Goal: Information Seeking & Learning: Check status

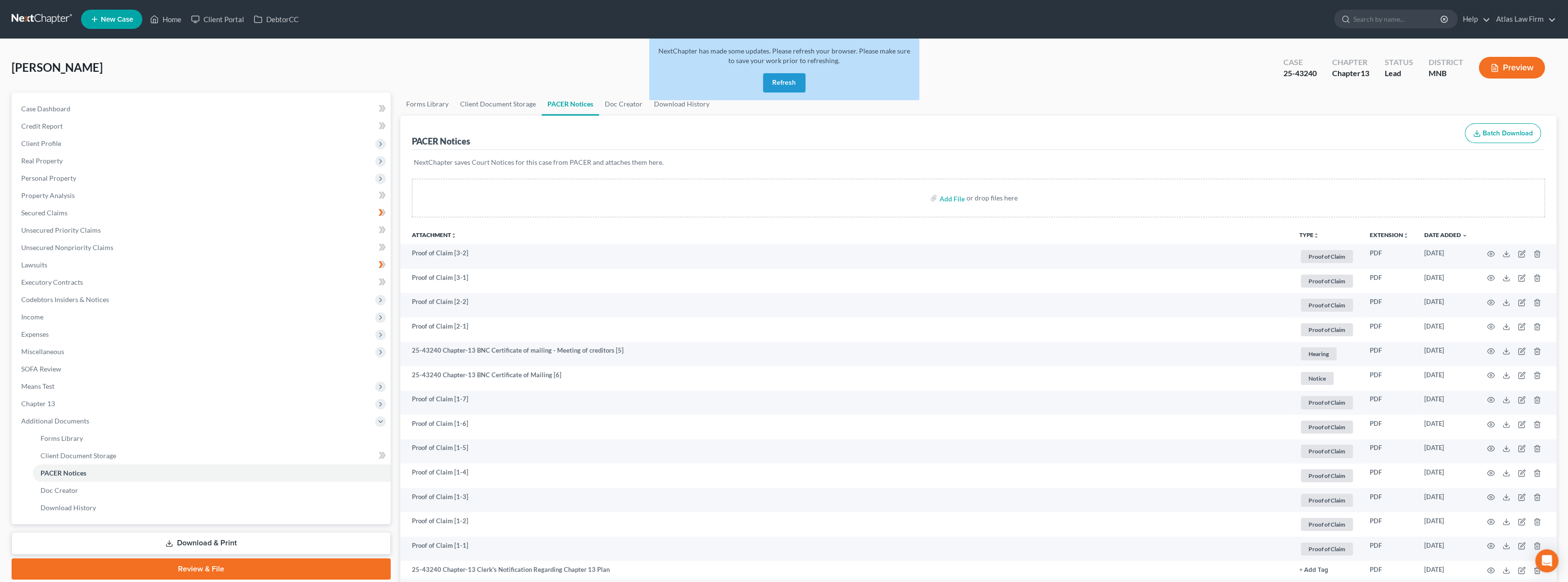
click at [792, 79] on button "Refresh" at bounding box center [784, 83] width 42 height 20
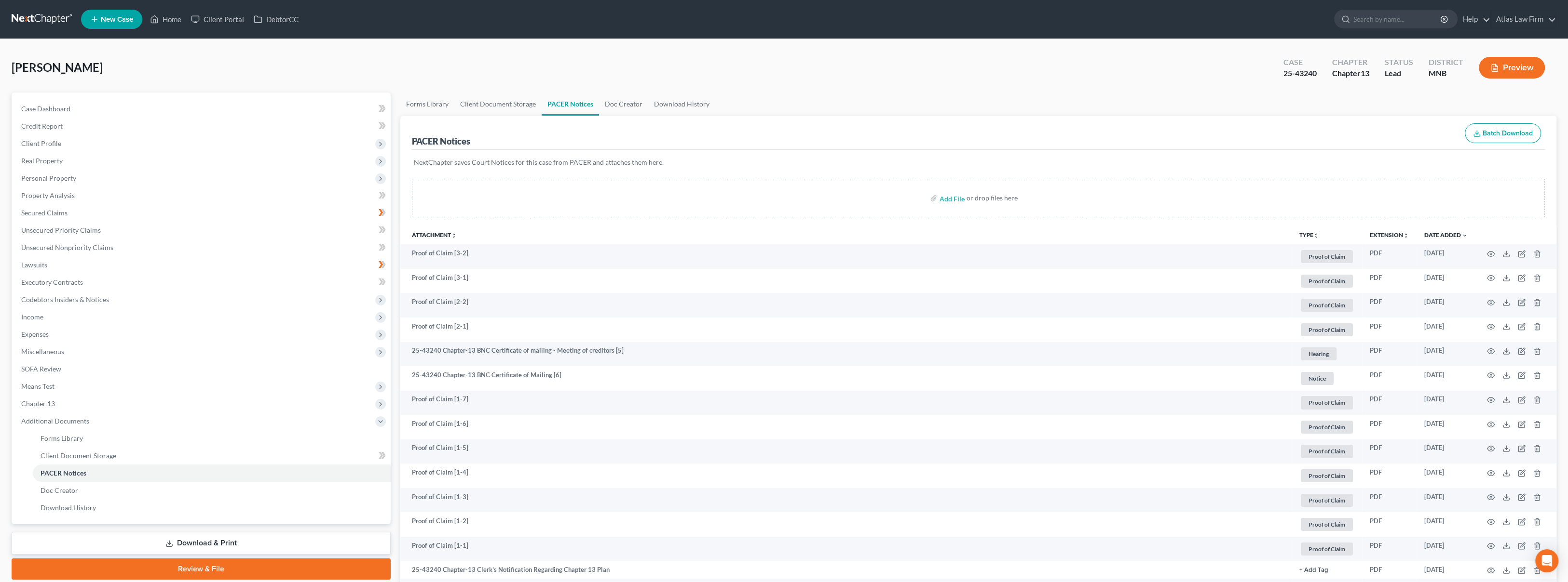
click at [47, 13] on link at bounding box center [42, 19] width 62 height 17
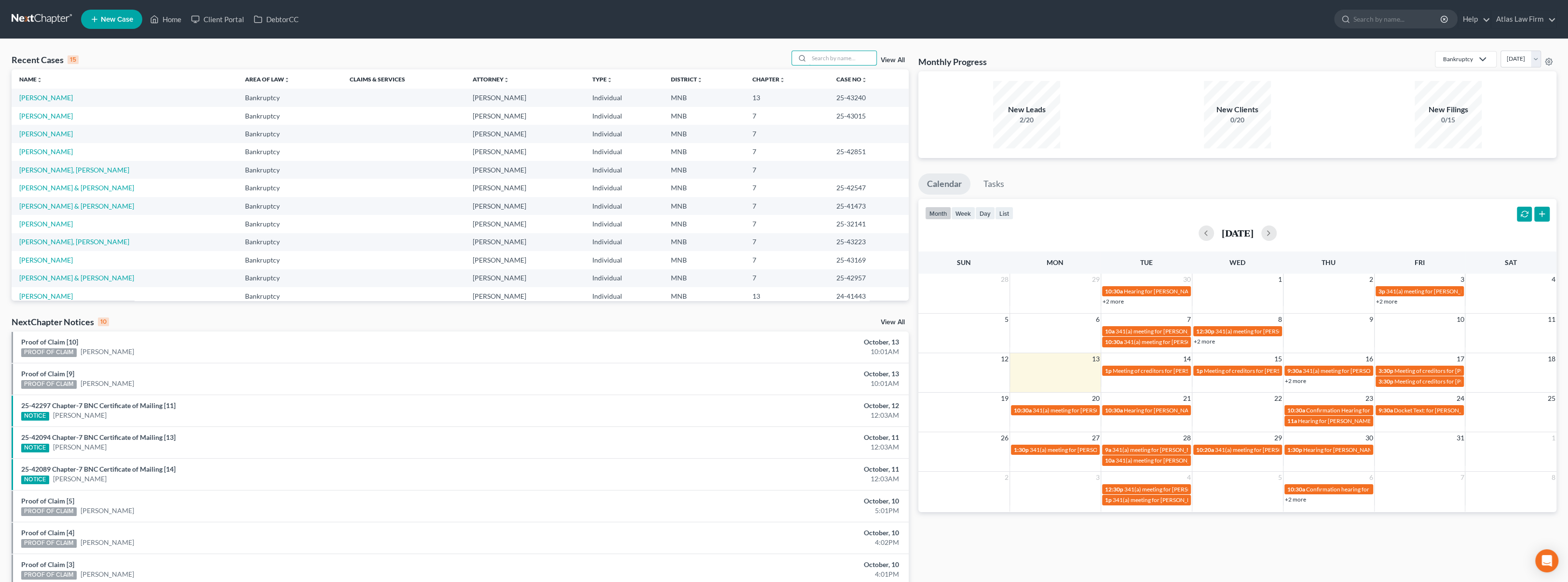
click at [838, 59] on input "search" at bounding box center [842, 58] width 67 height 14
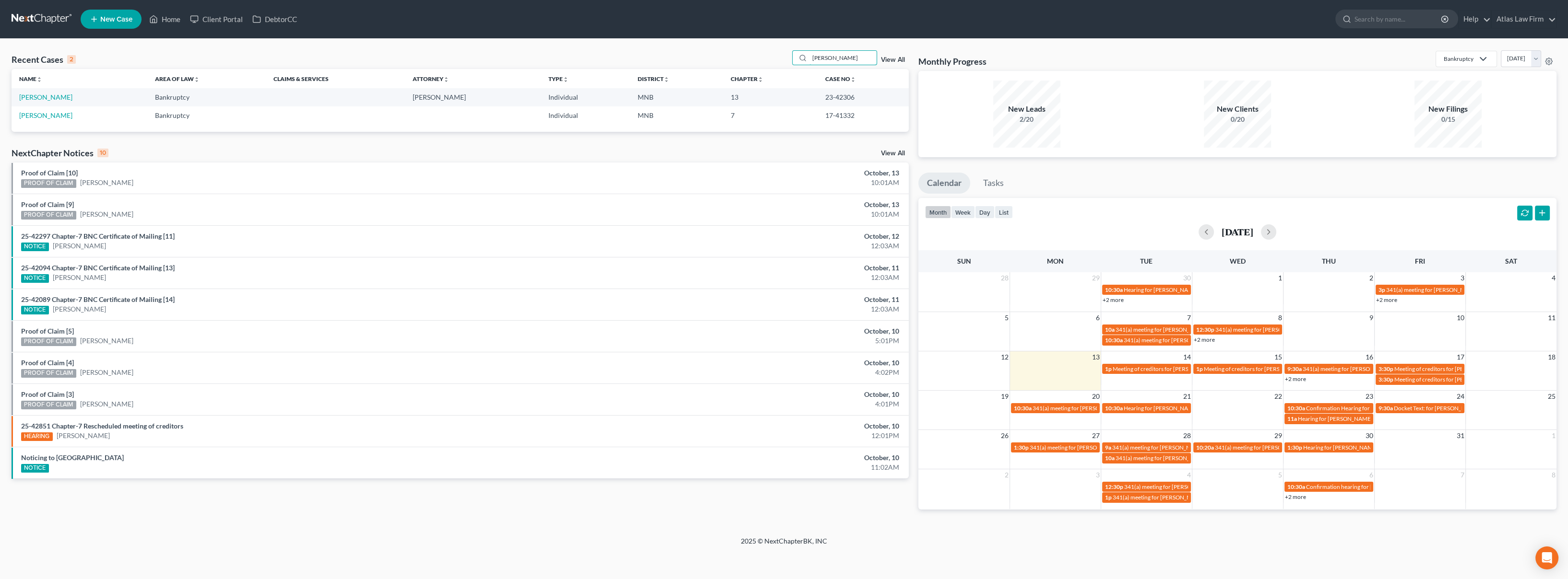
type input "lundberg"
click at [27, 94] on link "Lundberg, Joshua" at bounding box center [46, 97] width 53 height 8
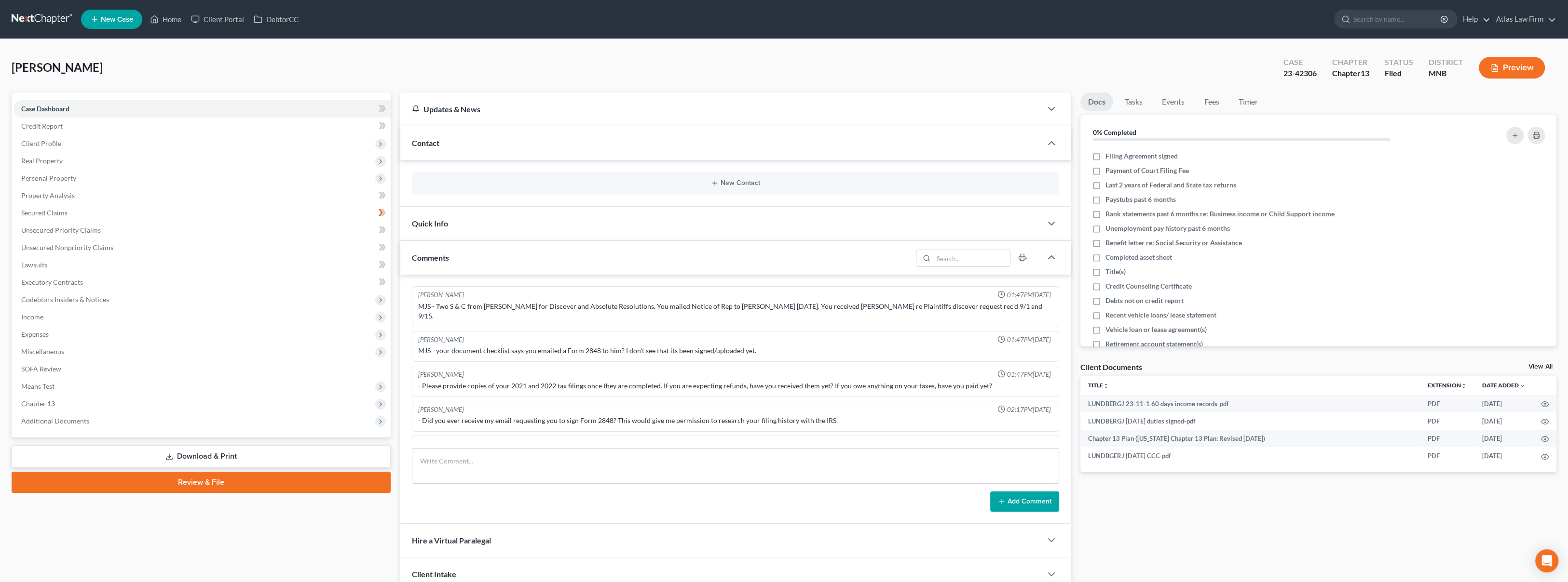
scroll to position [709, 0]
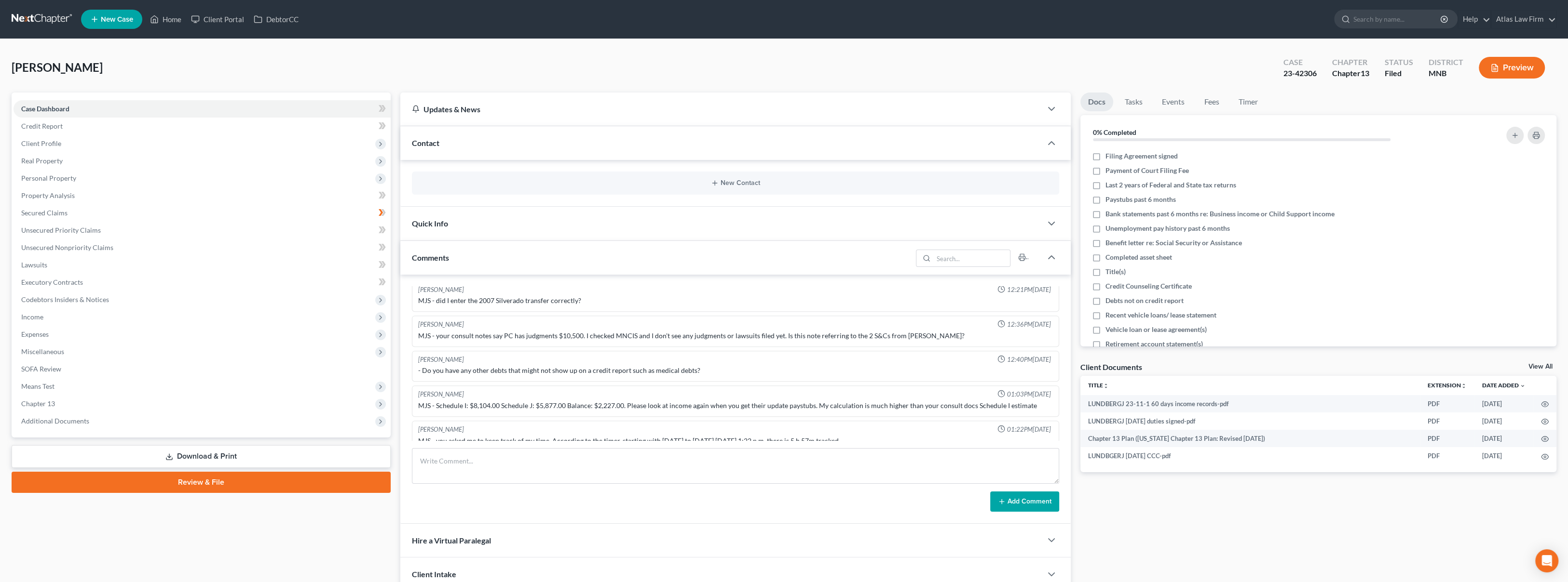
click at [107, 420] on span "Additional Documents" at bounding box center [202, 421] width 377 height 17
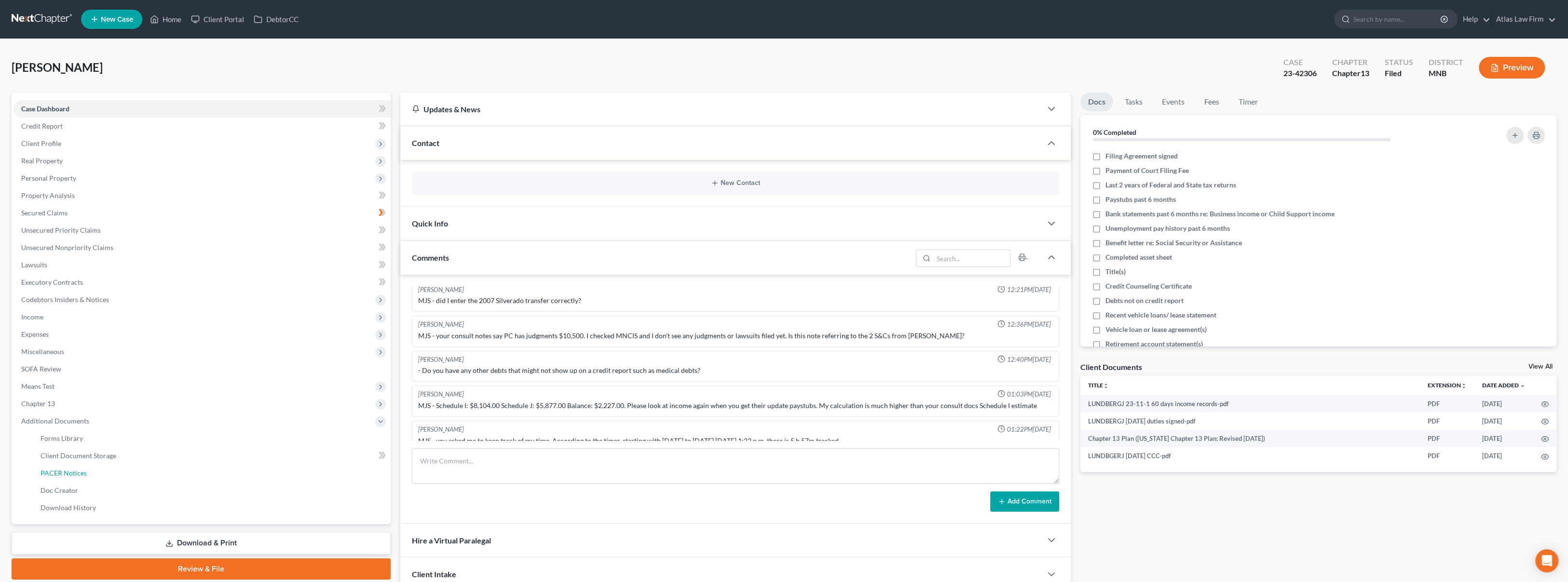
click at [102, 473] on link "PACER Notices" at bounding box center [212, 473] width 358 height 17
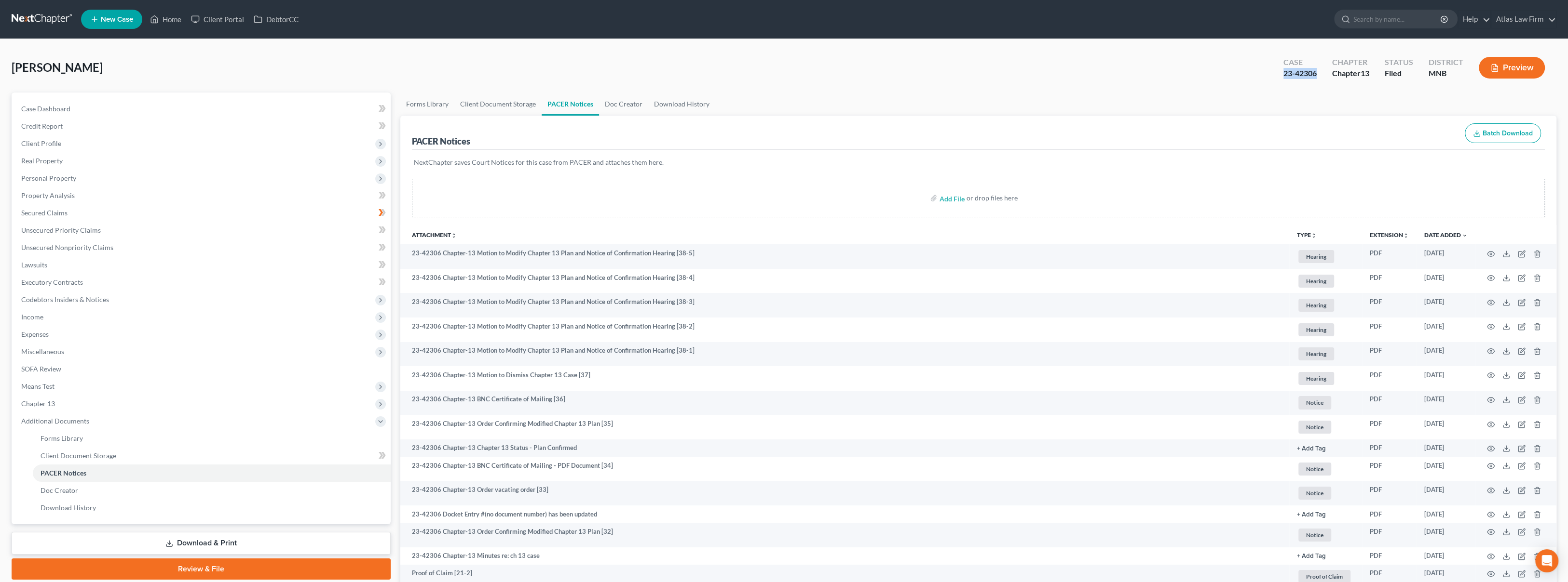
drag, startPoint x: 1317, startPoint y: 76, endPoint x: 1279, endPoint y: 79, distance: 38.1
click at [1279, 79] on div "Case 23-42306" at bounding box center [1300, 68] width 49 height 29
copy div "23-42306"
drag, startPoint x: 1283, startPoint y: 96, endPoint x: 771, endPoint y: 27, distance: 516.6
click at [1283, 96] on ul "Forms Library Client Document Storage PACER Notices Doc Creator Download History" at bounding box center [978, 104] width 1156 height 23
